Goal: Task Accomplishment & Management: Use online tool/utility

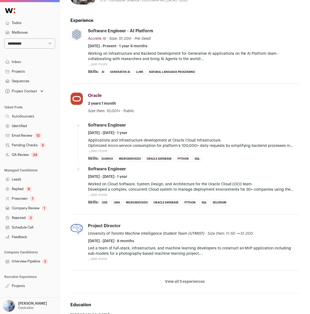
scroll to position [44, 0]
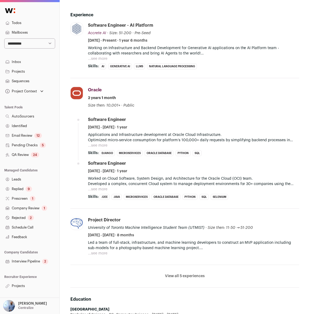
click at [144, 139] on p "Optimized micro-service consumption for platform’s 100,000+ daily requests by s…" at bounding box center [194, 139] width 212 height 5
click at [184, 274] on button "View all 5 experiences" at bounding box center [185, 275] width 40 height 5
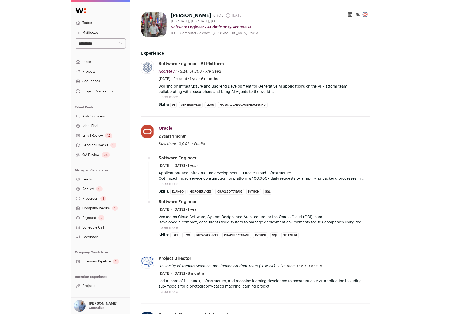
scroll to position [0, 0]
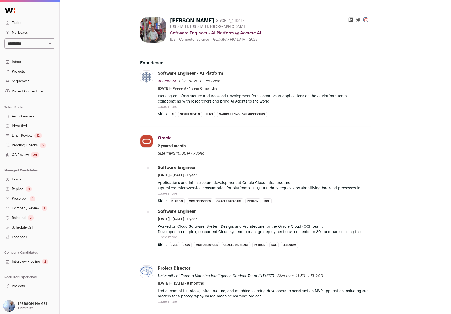
click at [26, 76] on link "Projects" at bounding box center [29, 72] width 59 height 10
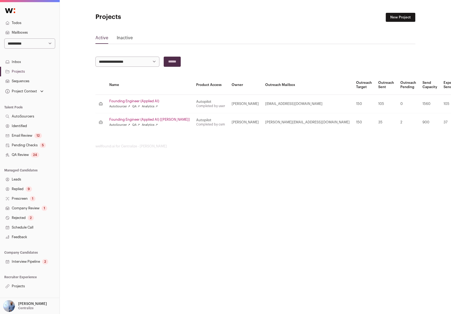
click at [29, 86] on div "Project Context Founding Engineer (Applied AI) Founding Engineer (Applied AI) […" at bounding box center [29, 91] width 59 height 11
click at [45, 144] on div "5" at bounding box center [43, 144] width 6 height 5
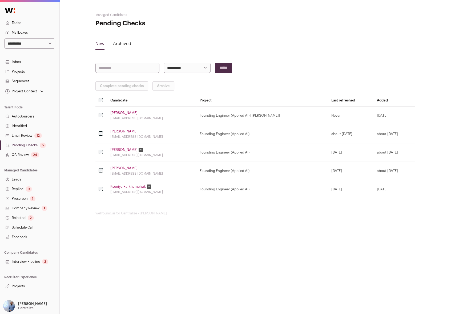
click at [34, 182] on link "Leads" at bounding box center [29, 179] width 59 height 10
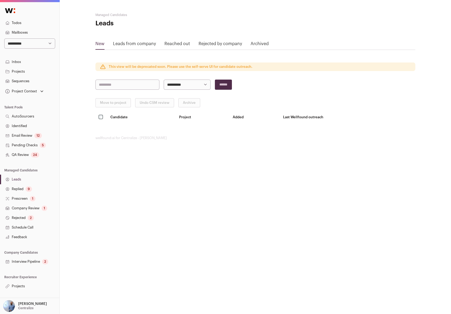
click at [118, 167] on html "**********" at bounding box center [225, 157] width 451 height 314
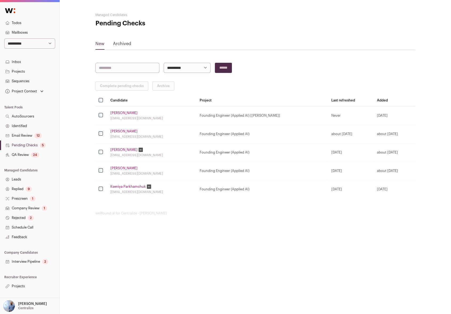
click at [22, 220] on link "Rejected 2" at bounding box center [29, 218] width 59 height 10
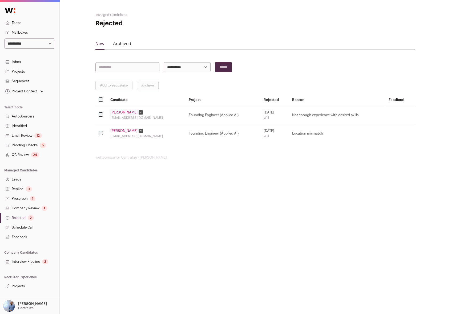
click at [119, 130] on link "[PERSON_NAME]" at bounding box center [123, 131] width 27 height 4
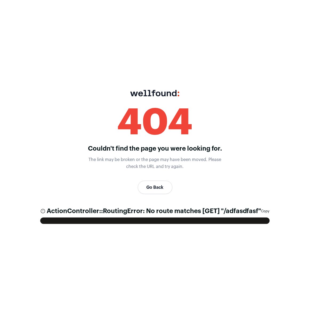
click at [266, 207] on div "ActionController::RoutingError: No route matches [GET] "/adfasdfasf" Debug info…" at bounding box center [155, 211] width 230 height 9
click at [266, 210] on button "Copy" at bounding box center [265, 211] width 9 height 4
click at [262, 143] on main "wellfound 404 Couldn't find the page you were looking for. The link may be brok…" at bounding box center [155, 157] width 310 height 314
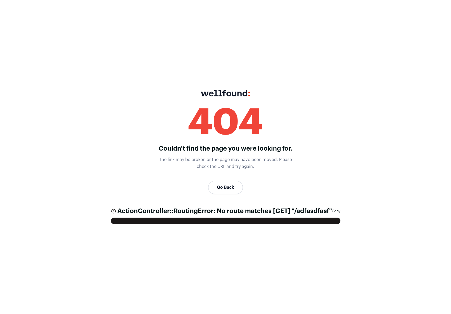
click at [304, 146] on main "wellfound 404 Couldn't find the page you were looking for. The link may be brok…" at bounding box center [225, 157] width 451 height 314
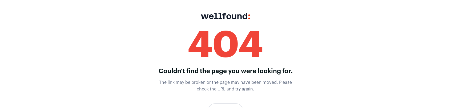
click at [371, 108] on main "wellfound 404 Couldn't find the page you were looking for. The link may be brok…" at bounding box center [225, 80] width 451 height 160
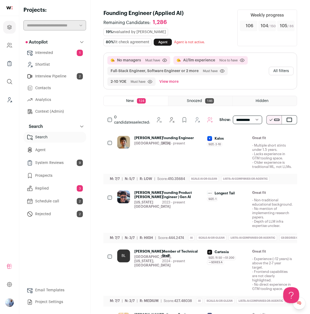
click at [291, 78] on div "No managers Must have Click to disable/enable criteria Ai/llm experience Nice t…" at bounding box center [200, 71] width 193 height 36
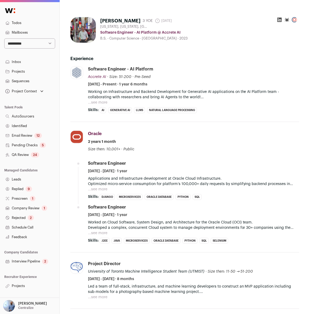
click at [27, 302] on p "[PERSON_NAME]" at bounding box center [32, 303] width 29 height 4
click at [83, 242] on li "Oracle oracle.com Add to company list Public / Private Public Company size 10,0…" at bounding box center [184, 187] width 229 height 130
click at [24, 284] on link "Projects" at bounding box center [29, 286] width 59 height 10
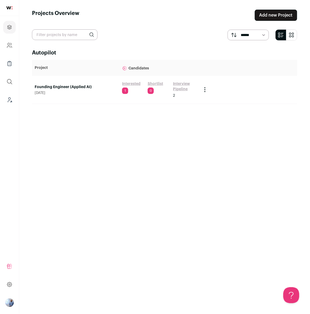
click at [70, 86] on link "Founding Engineer (Applied AI)" at bounding box center [76, 86] width 82 height 5
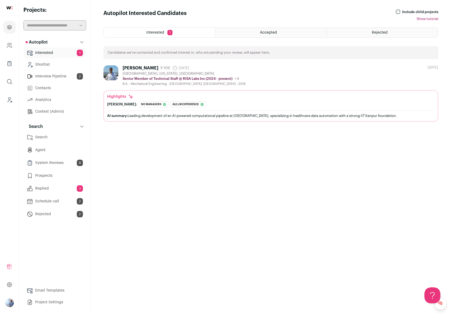
click at [224, 68] on div "Akhil Amod 5 YOE 11 days ago Admin only. The last time the profile was scraped." at bounding box center [184, 67] width 123 height 5
